Goal: Task Accomplishment & Management: Use online tool/utility

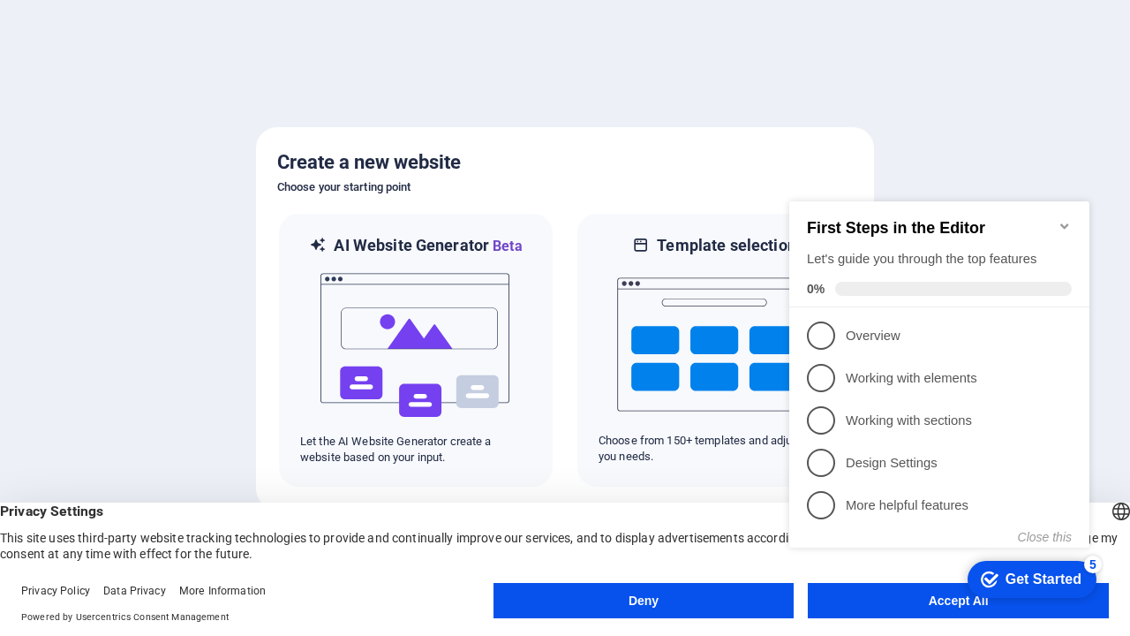
click at [644, 600] on button "Deny" at bounding box center [644, 600] width 301 height 35
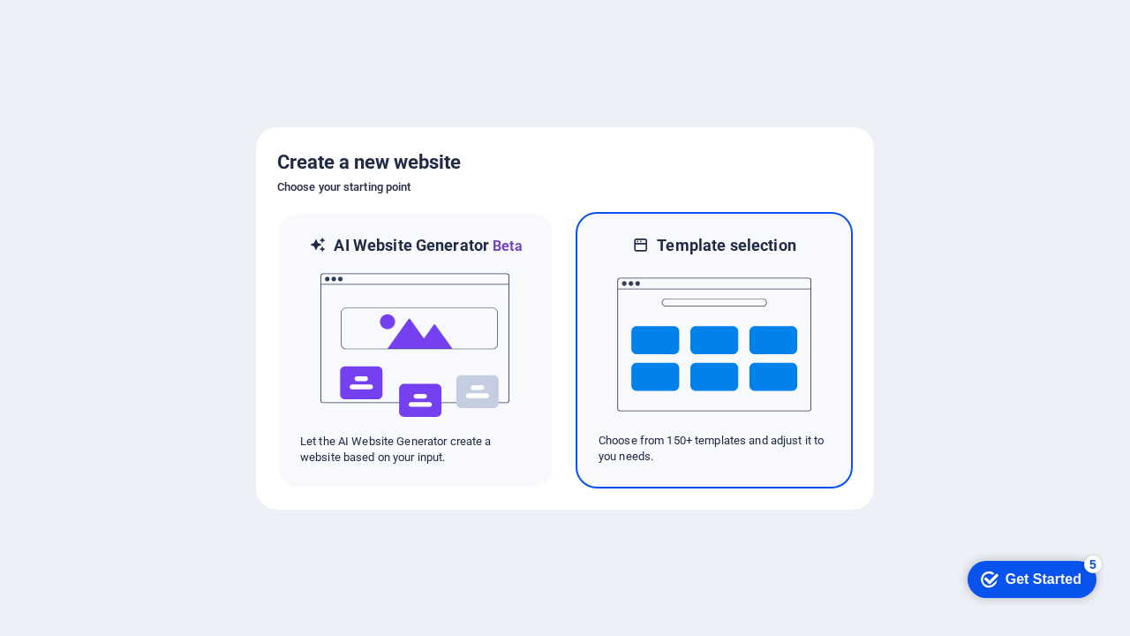
click at [714, 350] on img at bounding box center [714, 344] width 194 height 177
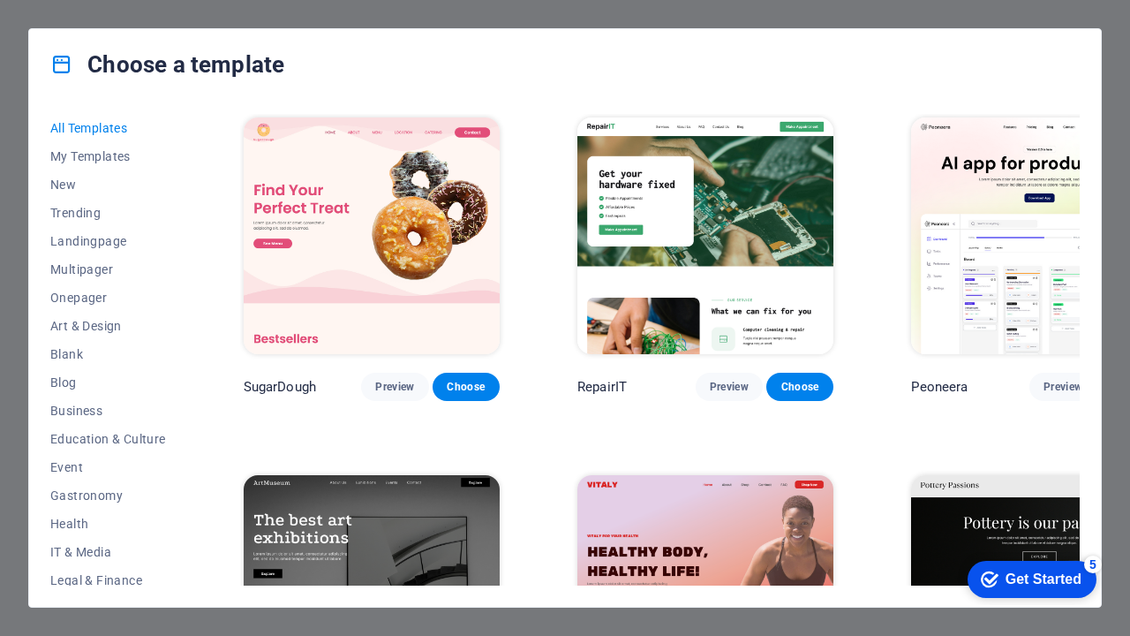
scroll to position [19293, 0]
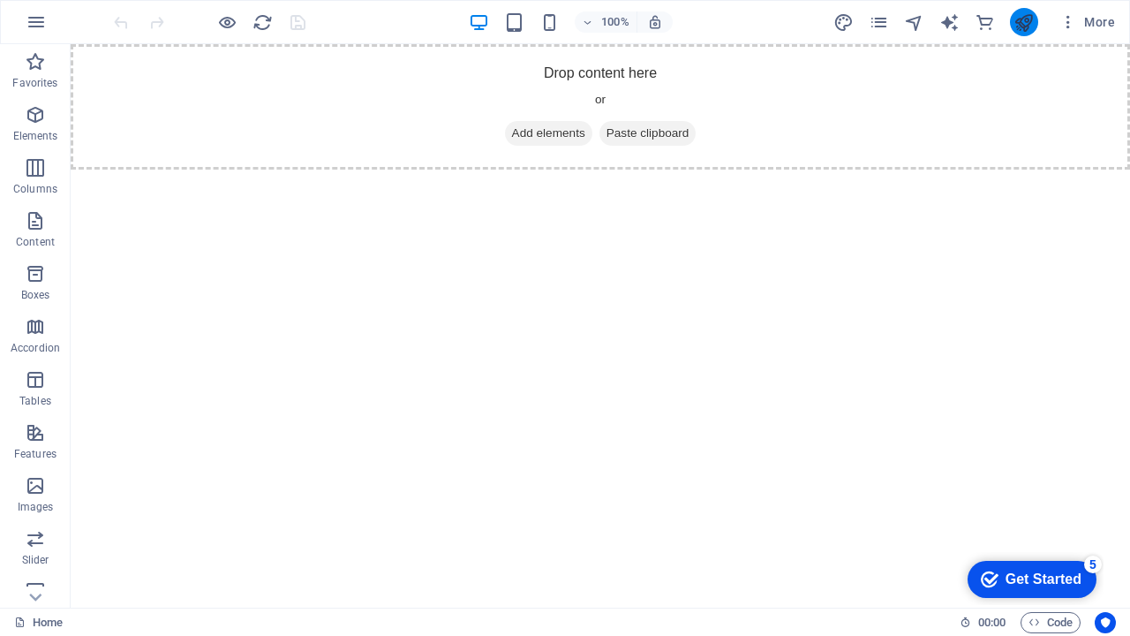
click at [1023, 22] on icon "publish" at bounding box center [1024, 22] width 20 height 20
